Goal: Communication & Community: Answer question/provide support

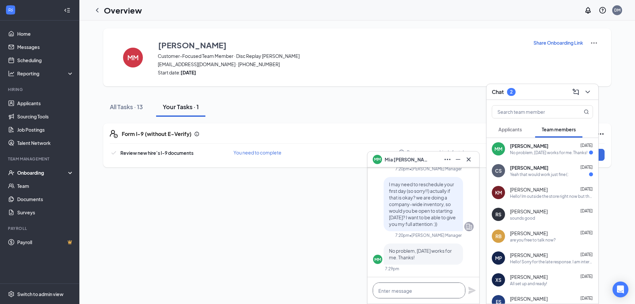
click at [399, 291] on textarea at bounding box center [419, 290] width 93 height 16
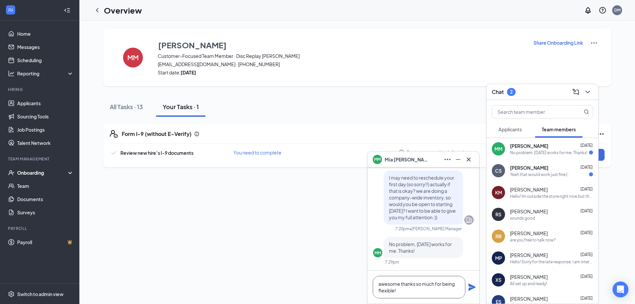
type textarea "awesome thanks so much for being flexible!"
click at [473, 286] on icon "Plane" at bounding box center [471, 286] width 7 height 7
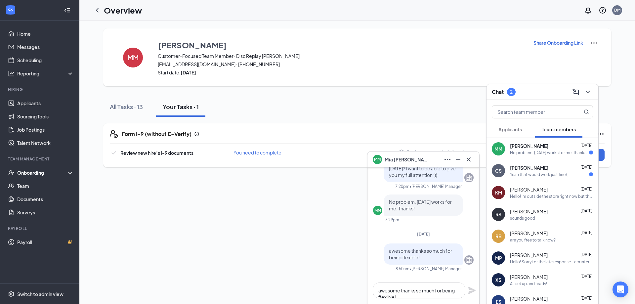
scroll to position [0, 0]
click at [536, 169] on span "[PERSON_NAME]" at bounding box center [529, 167] width 38 height 7
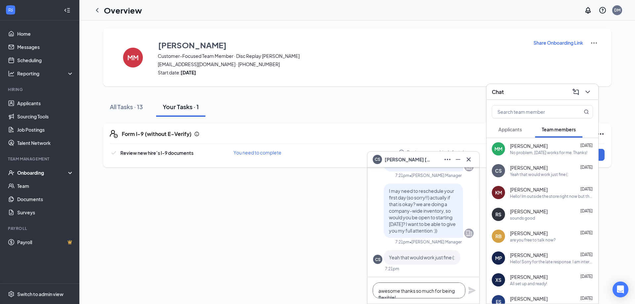
click at [401, 289] on textarea "awesome thanks so much for being flexible!" at bounding box center [419, 290] width 93 height 16
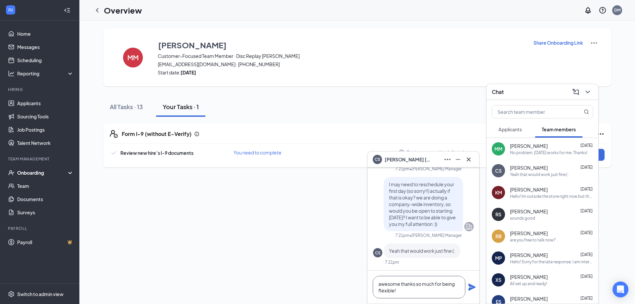
type textarea "awesome thanks so much for being flexible!"
click at [474, 286] on icon "Plane" at bounding box center [471, 286] width 7 height 7
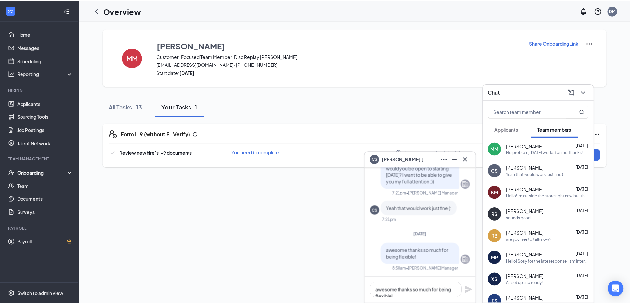
scroll to position [0, 0]
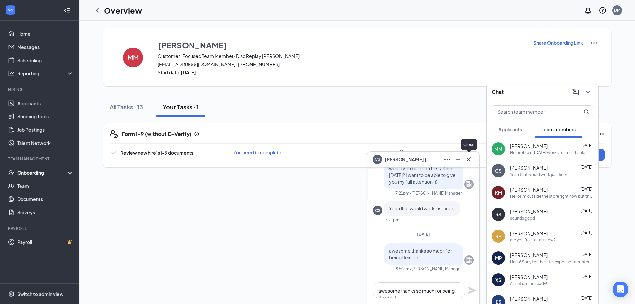
click at [469, 157] on icon "Cross" at bounding box center [468, 159] width 8 height 8
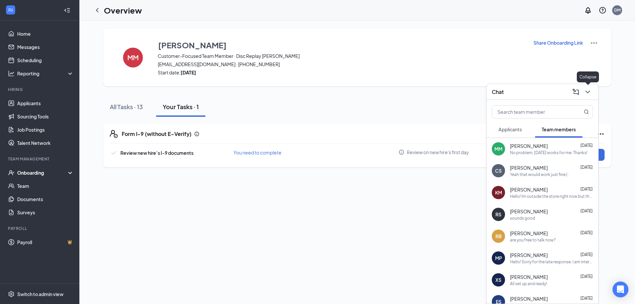
click at [587, 94] on icon "ChevronDown" at bounding box center [587, 92] width 8 height 8
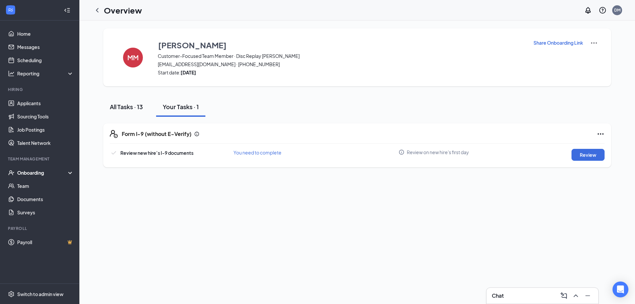
click at [139, 111] on button "All Tasks · 13" at bounding box center [126, 107] width 46 height 20
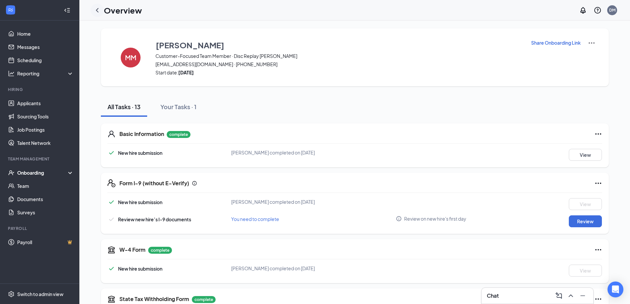
click at [100, 12] on icon "ChevronLeft" at bounding box center [97, 10] width 8 height 8
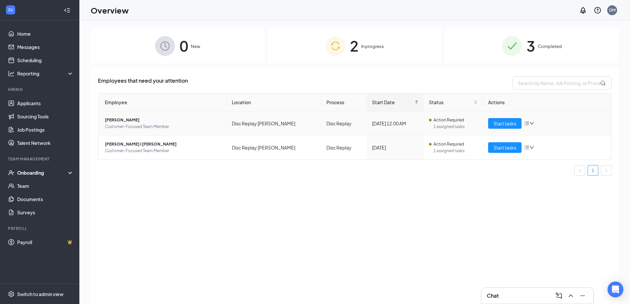
click at [533, 123] on icon "down" at bounding box center [531, 123] width 5 height 5
